Goal: Task Accomplishment & Management: Use online tool/utility

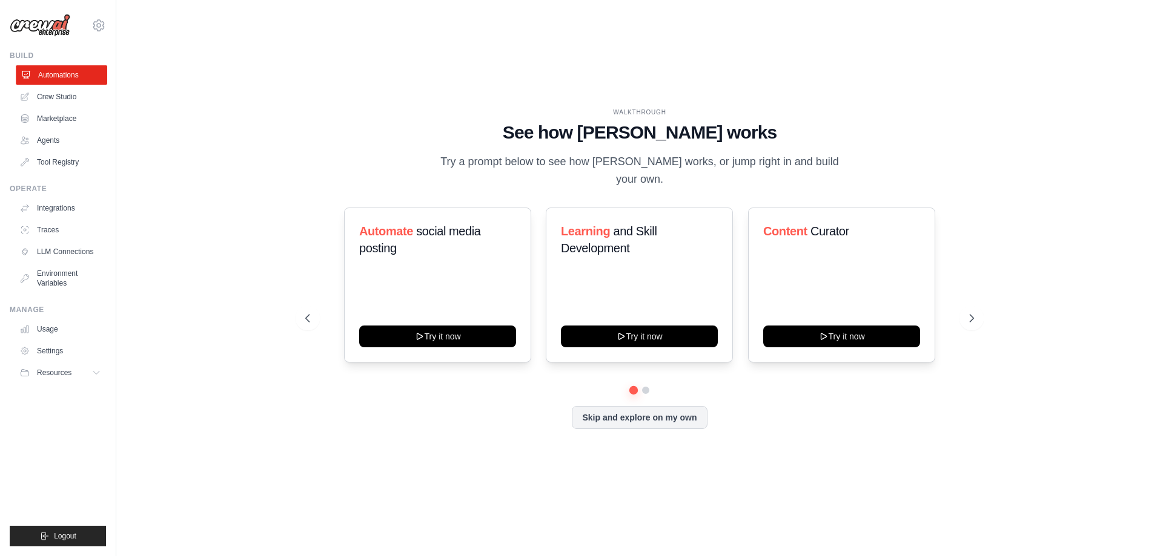
click at [61, 78] on link "Automations" at bounding box center [61, 74] width 91 height 19
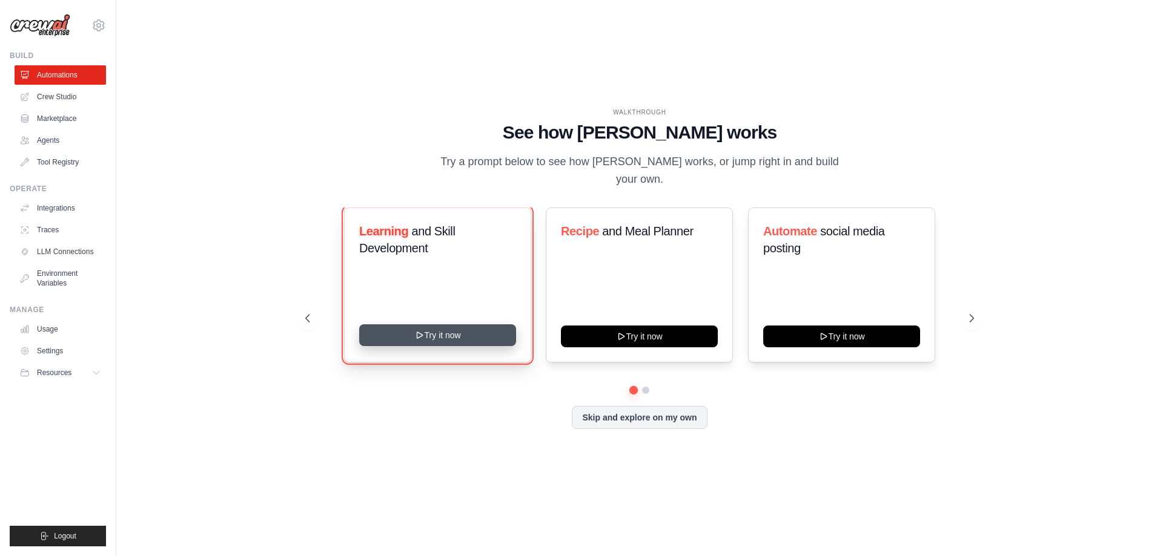
click at [396, 336] on button "Try it now" at bounding box center [437, 336] width 157 height 22
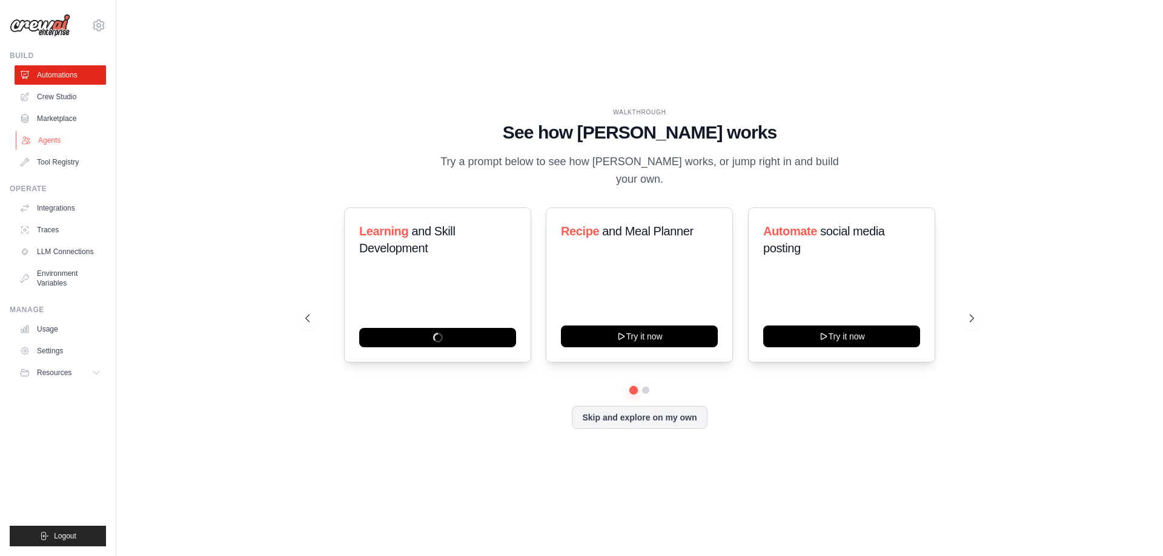
click at [62, 141] on link "Agents" at bounding box center [61, 140] width 91 height 19
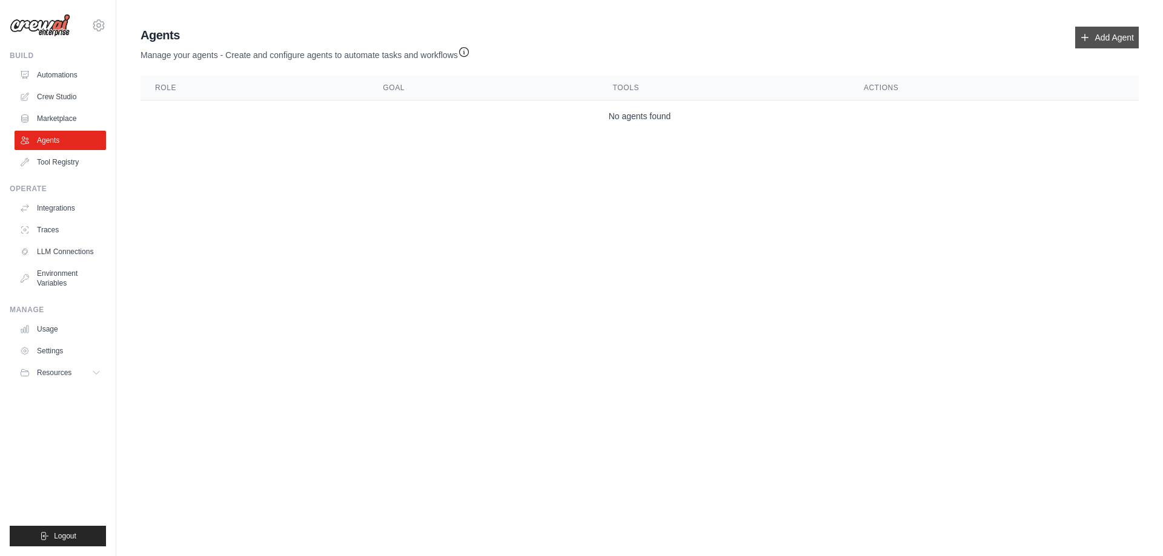
click at [1092, 33] on link "Add Agent" at bounding box center [1107, 38] width 64 height 22
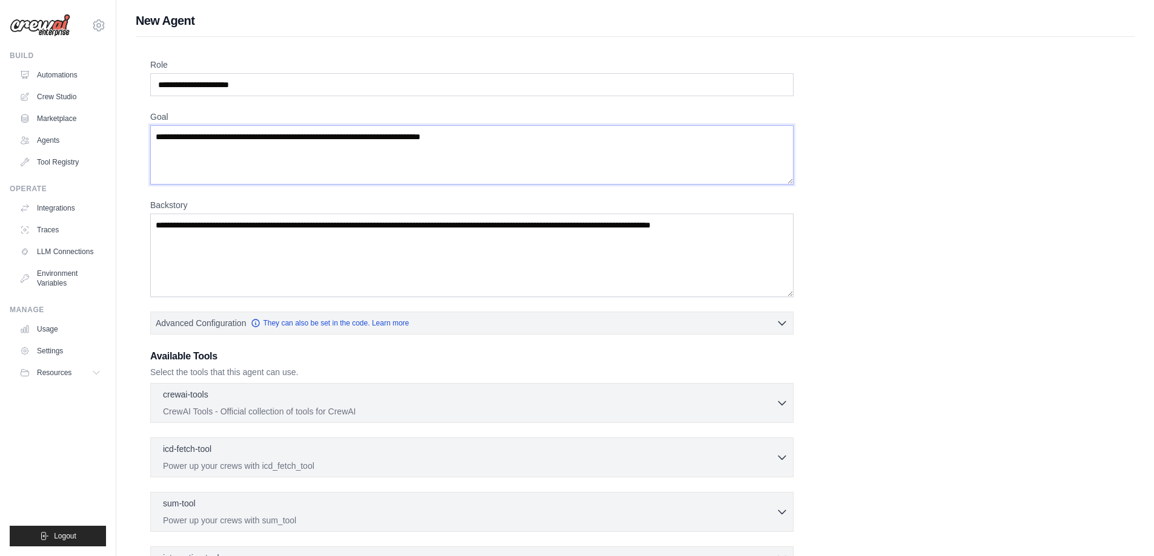
click at [328, 170] on textarea "Goal" at bounding box center [471, 154] width 643 height 59
click at [335, 383] on div "crewai-tools 0 selected CrewAI Tools - Official collection of tools for CrewAI …" at bounding box center [471, 403] width 643 height 40
click at [57, 120] on link "Marketplace" at bounding box center [61, 118] width 91 height 19
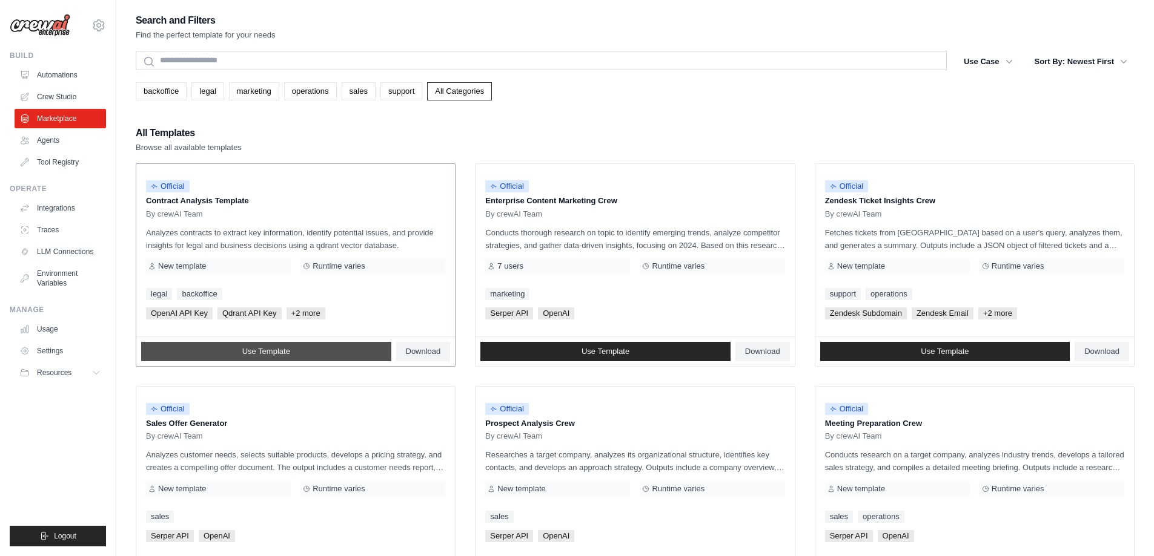
click at [269, 348] on span "Use Template" at bounding box center [266, 352] width 48 height 10
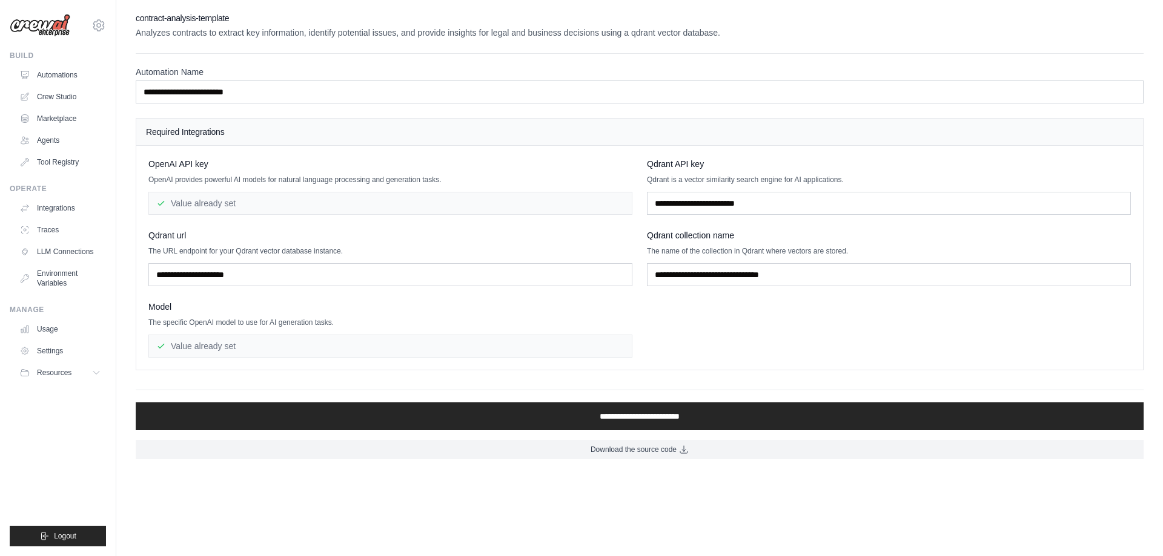
click at [266, 348] on div "Value already set" at bounding box center [390, 346] width 484 height 23
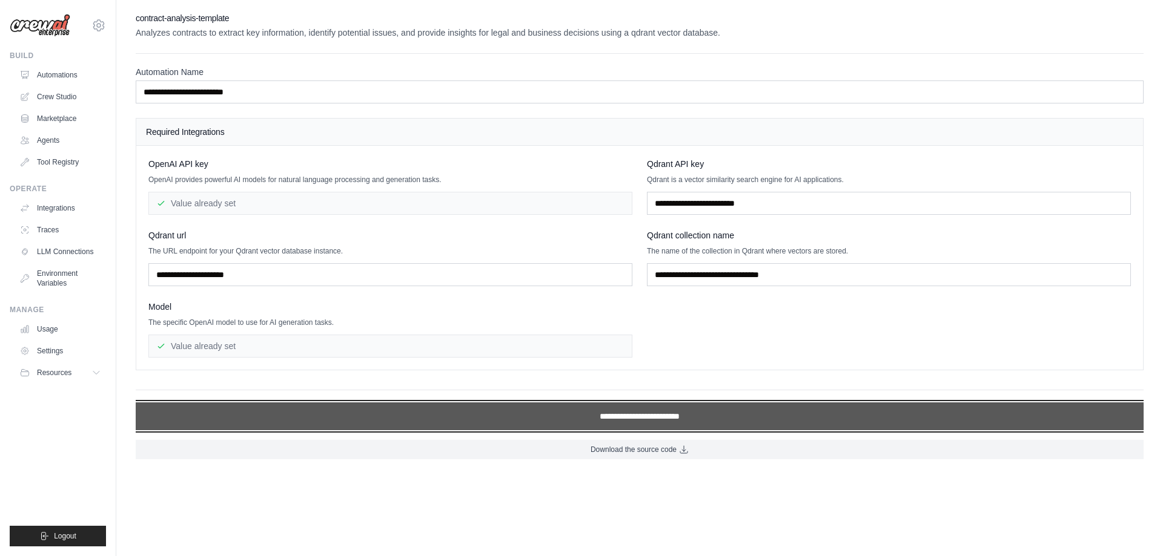
click at [391, 411] on input "**********" at bounding box center [640, 417] width 1008 height 28
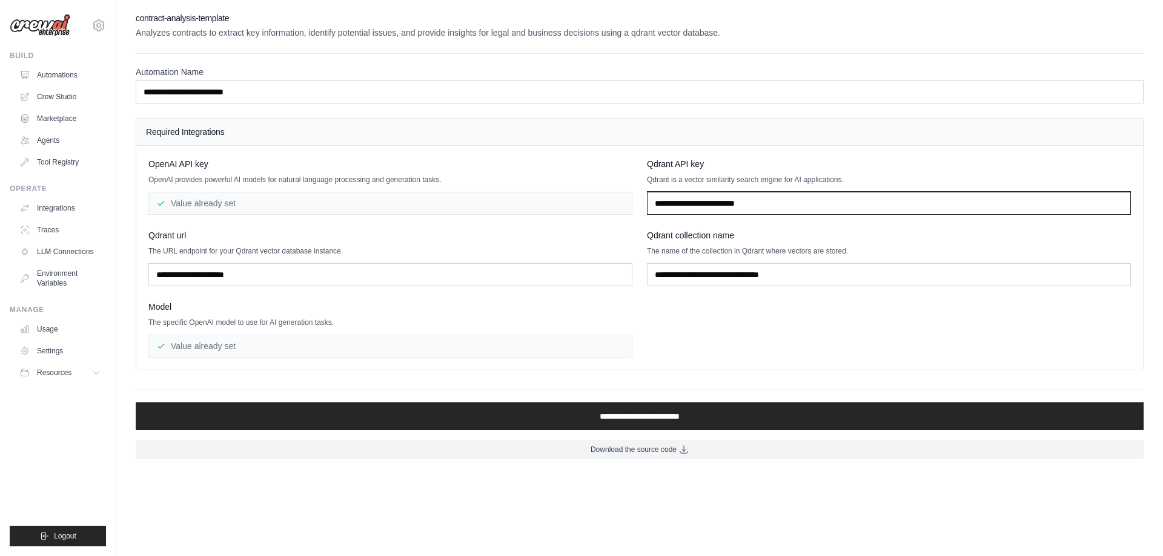
click at [758, 206] on input "text" at bounding box center [889, 203] width 484 height 23
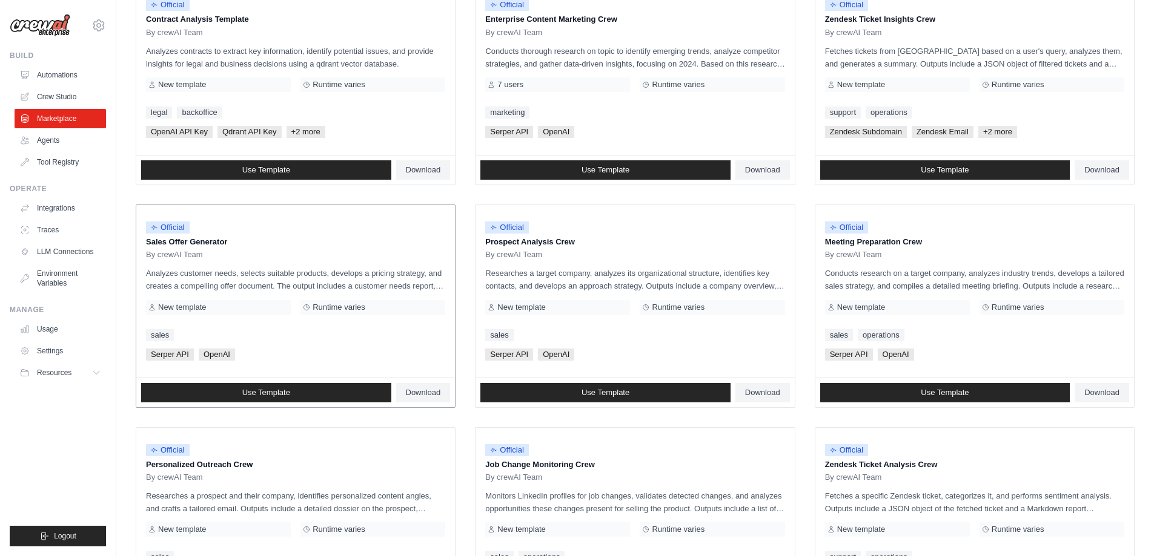
scroll to position [303, 0]
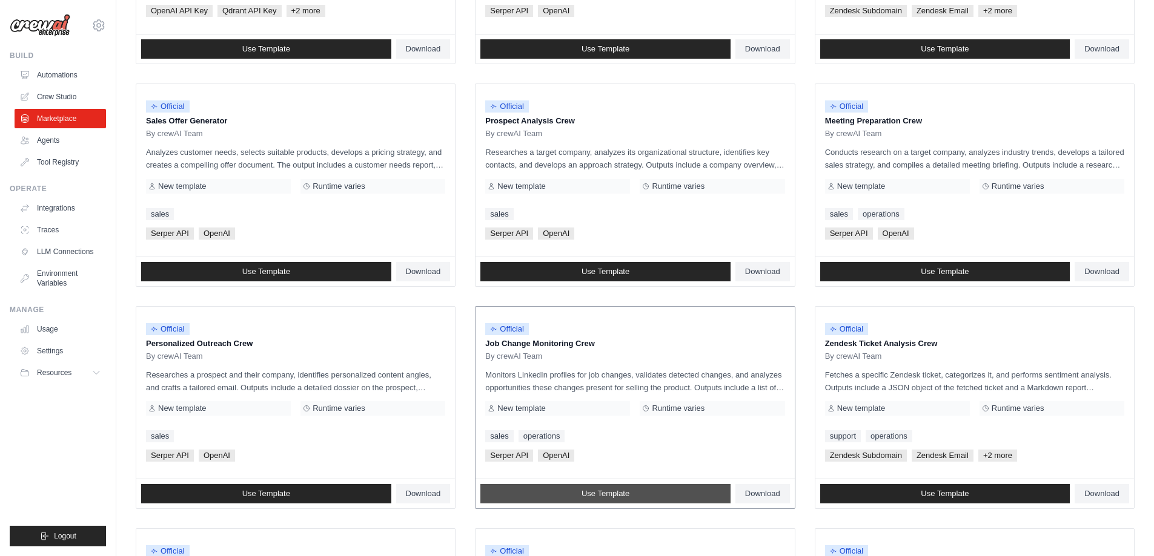
click at [641, 499] on link "Use Template" at bounding box center [605, 493] width 250 height 19
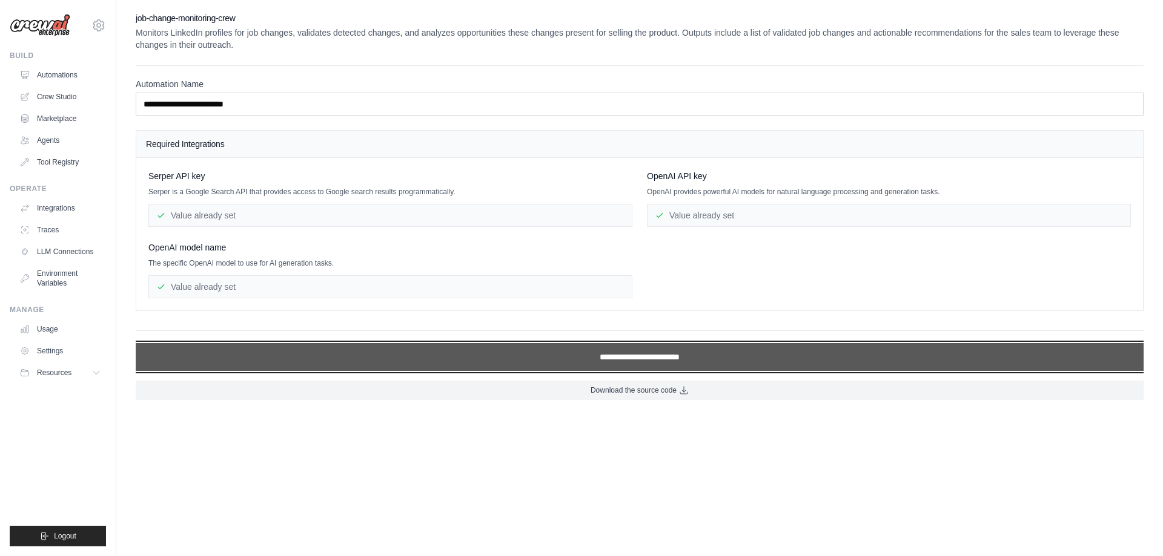
click at [575, 360] on input "**********" at bounding box center [640, 357] width 1008 height 28
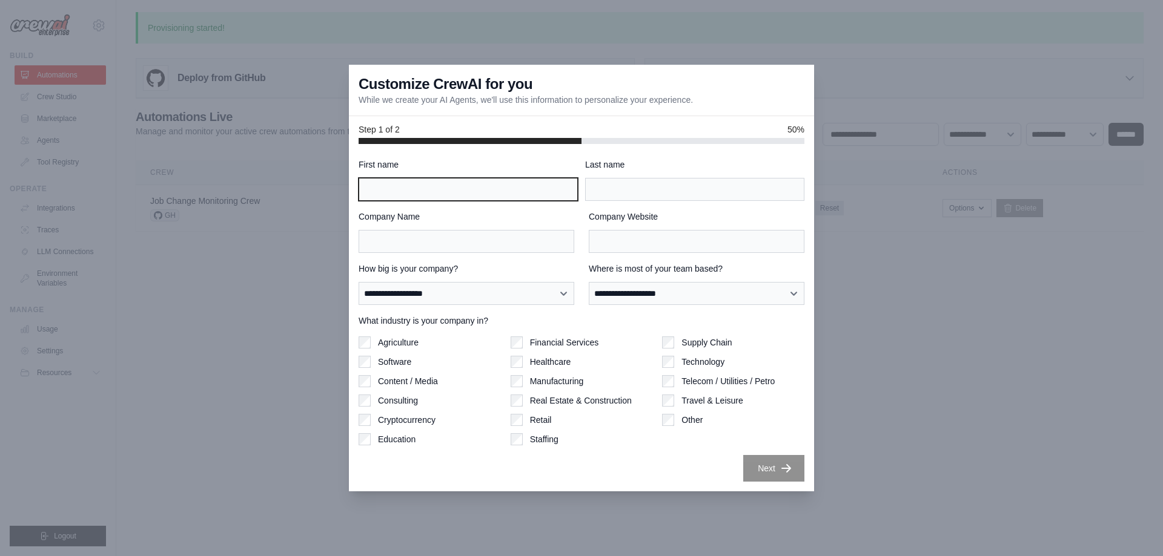
click at [420, 189] on input "First name" at bounding box center [467, 189] width 219 height 23
click at [888, 93] on div at bounding box center [581, 278] width 1163 height 556
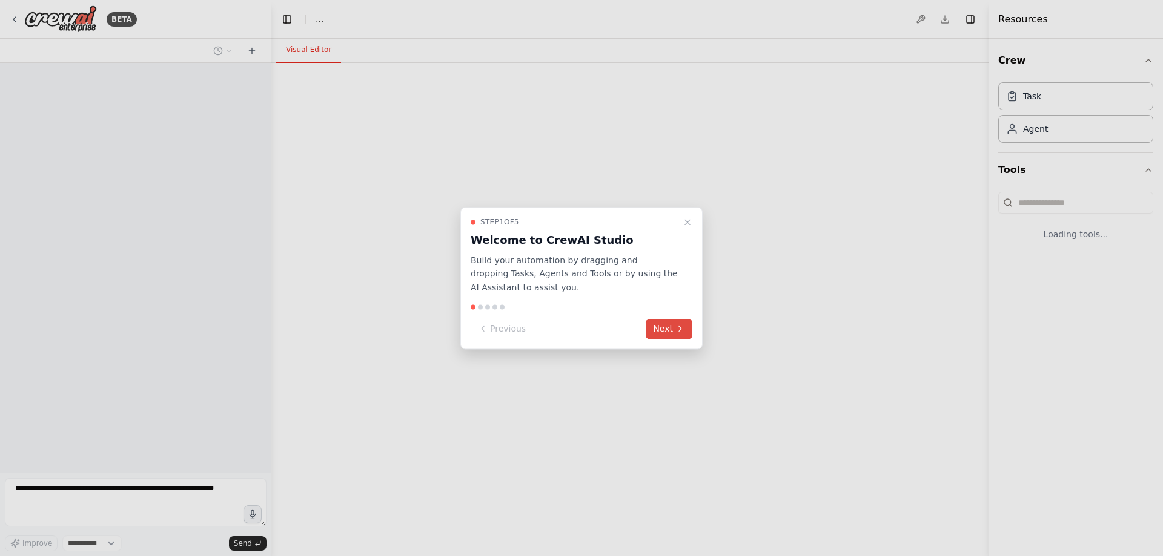
click at [661, 329] on button "Next" at bounding box center [669, 329] width 47 height 20
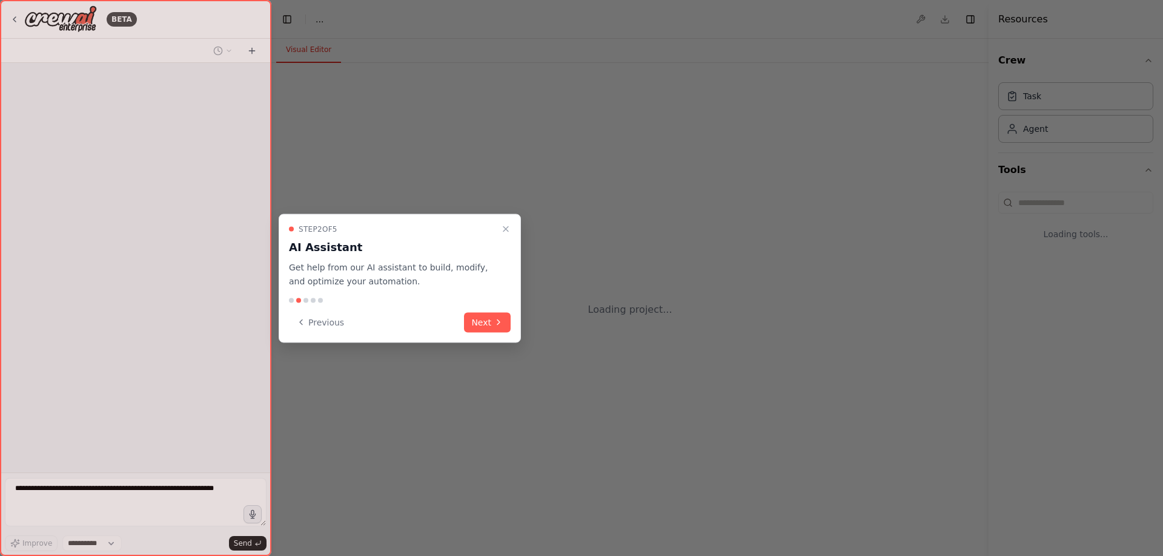
select select "****"
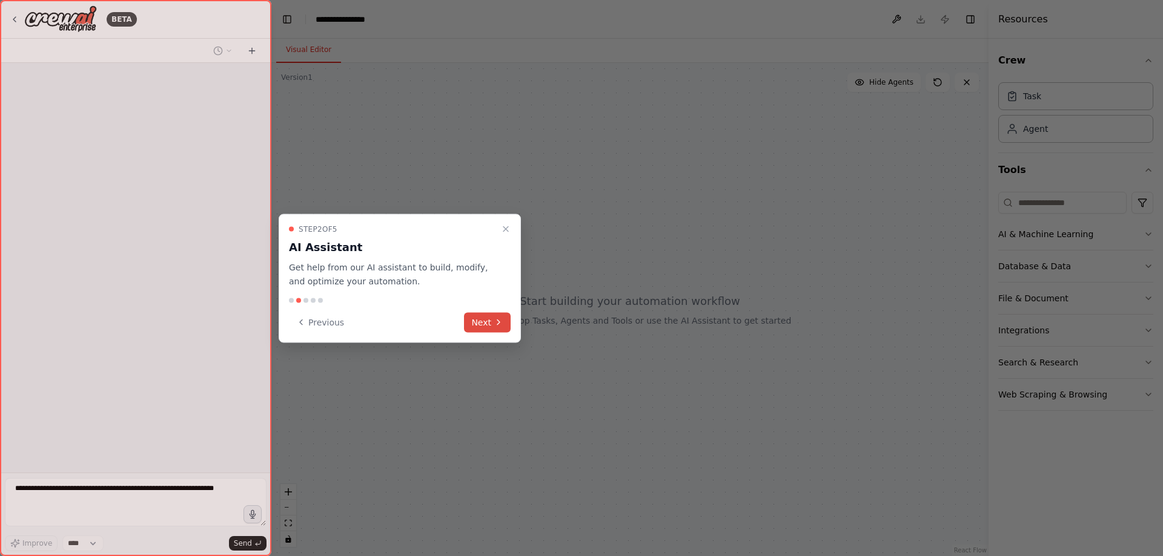
click at [475, 325] on button "Next" at bounding box center [487, 322] width 47 height 20
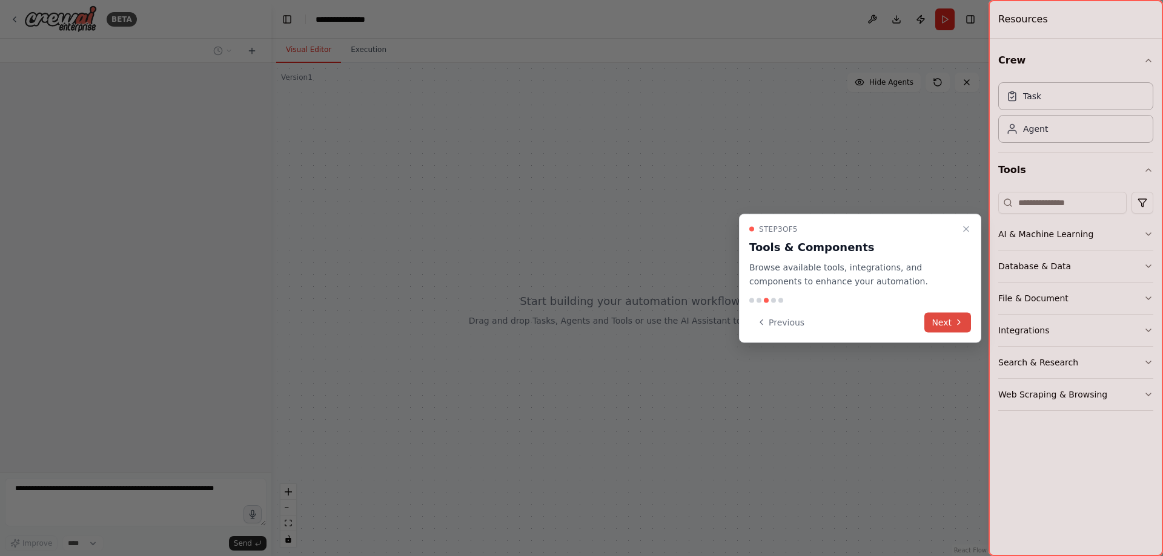
click at [939, 319] on button "Next" at bounding box center [947, 322] width 47 height 20
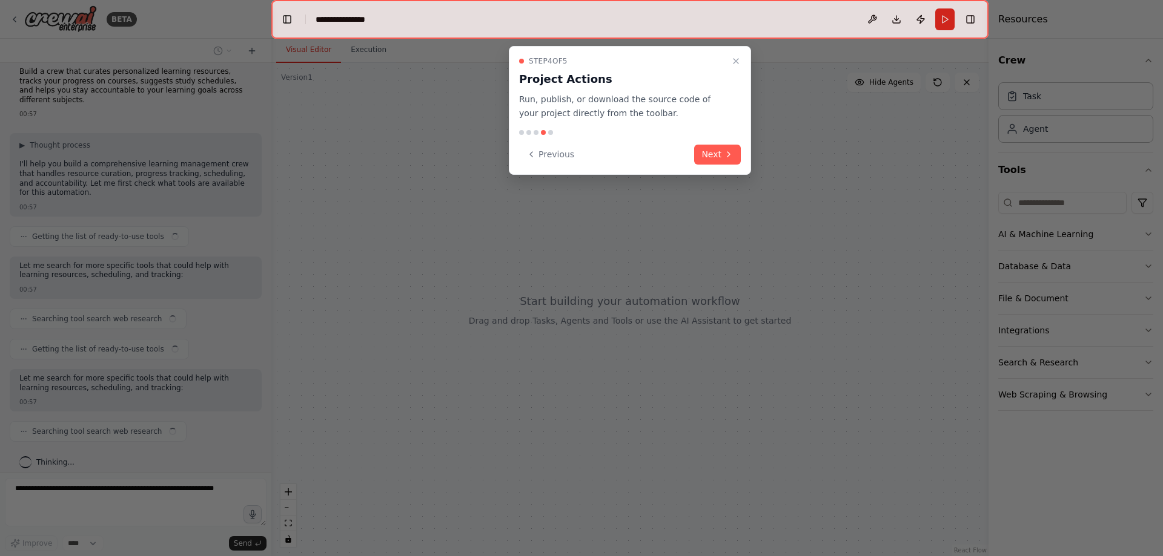
scroll to position [20, 0]
click at [685, 183] on div at bounding box center [581, 278] width 1163 height 556
click at [693, 171] on div "Step 4 of 5 Project Actions Run, publish, or download the source code of your p…" at bounding box center [630, 110] width 242 height 129
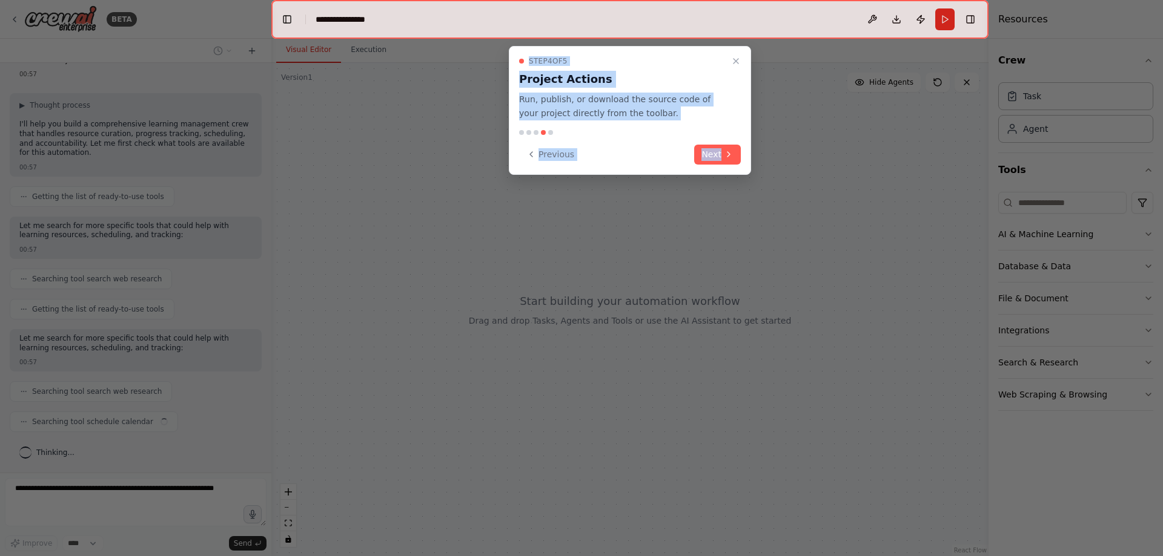
click at [690, 174] on div "**********" at bounding box center [581, 278] width 1163 height 556
click at [716, 162] on button "Next" at bounding box center [717, 155] width 47 height 20
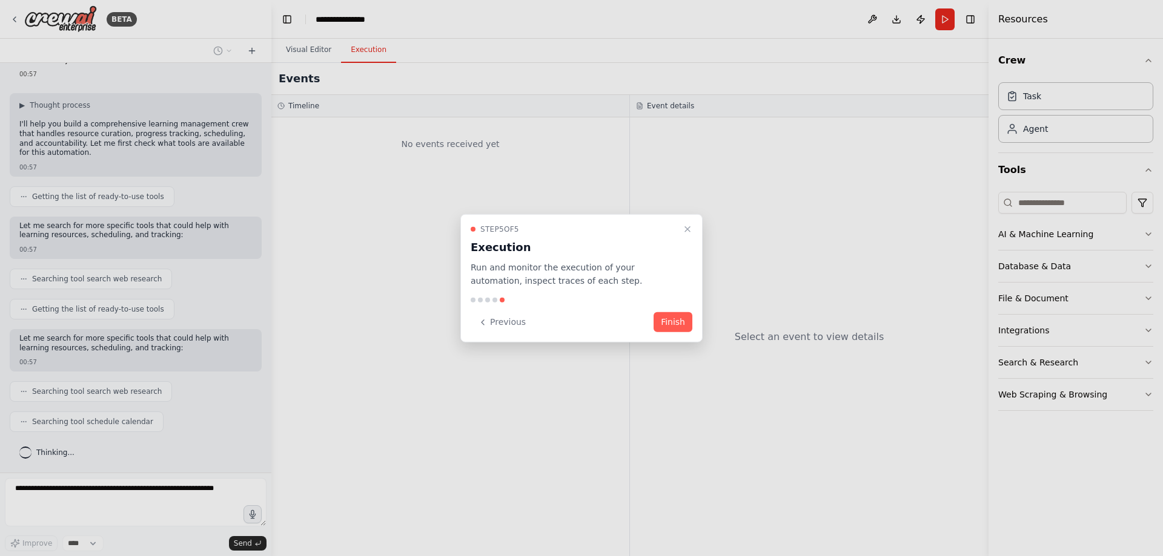
scroll to position [81, 0]
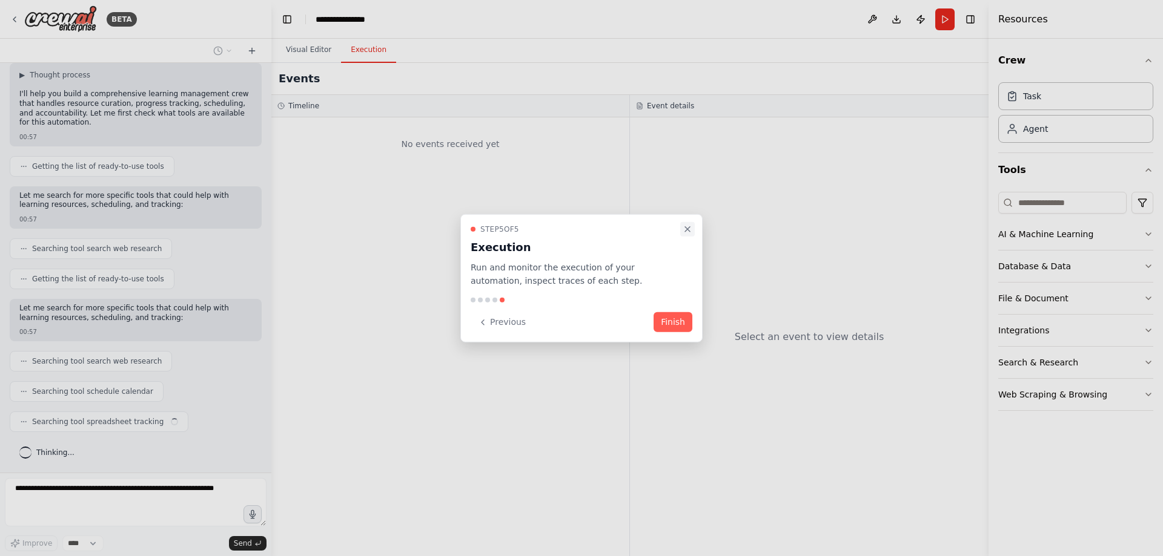
click at [682, 227] on button "Close walkthrough" at bounding box center [687, 229] width 15 height 15
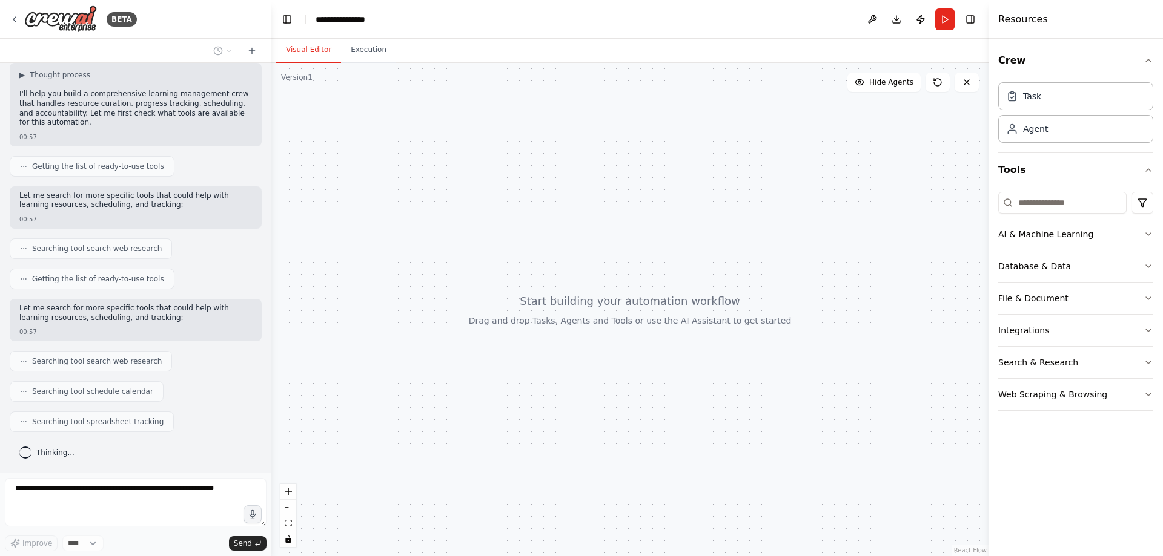
click at [8, 18] on div "BETA" at bounding box center [135, 19] width 271 height 39
click at [16, 17] on icon at bounding box center [14, 19] width 2 height 5
